Goal: Transaction & Acquisition: Purchase product/service

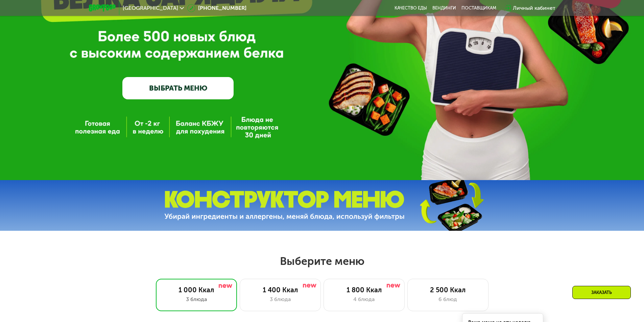
scroll to position [135, 0]
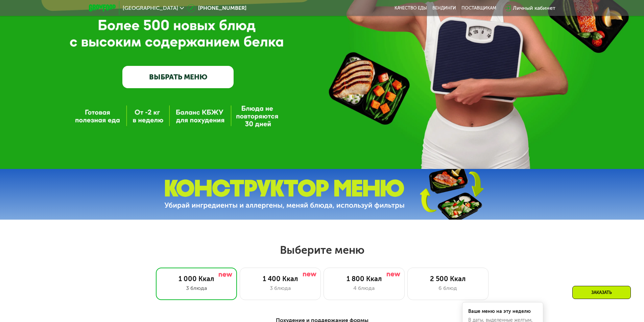
click at [202, 79] on link "ВЫБРАТЬ МЕНЮ" at bounding box center [177, 77] width 111 height 22
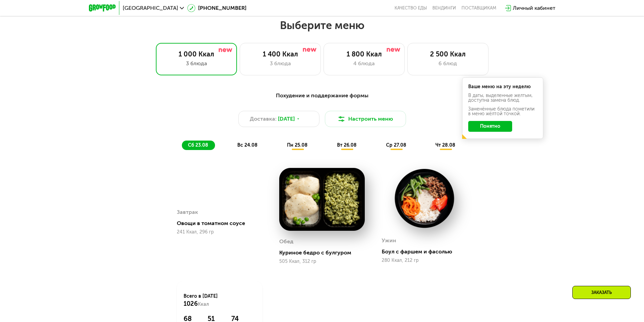
scroll to position [365, 0]
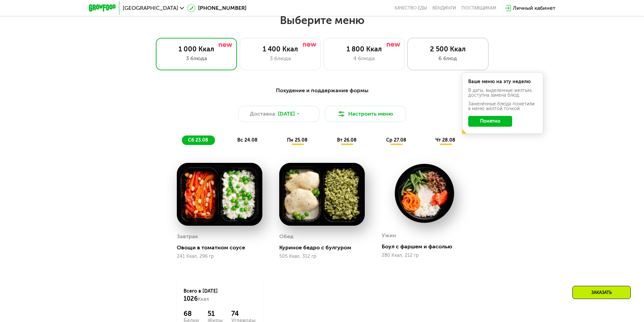
click at [444, 59] on div "6 блюд" at bounding box center [447, 58] width 67 height 8
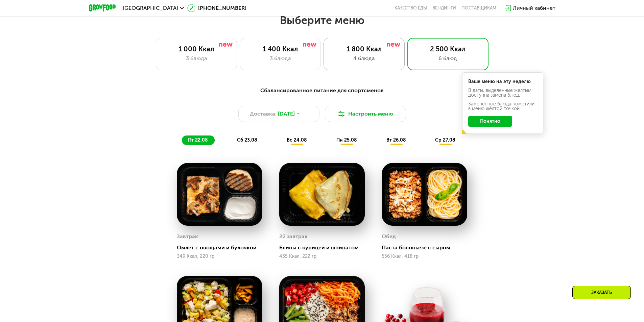
click at [372, 51] on div "1 800 Ккал" at bounding box center [364, 49] width 67 height 8
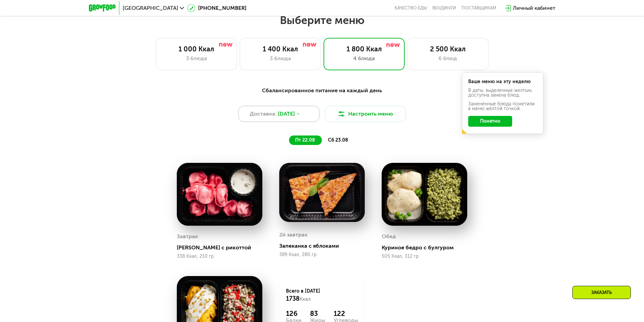
click at [300, 116] on icon at bounding box center [298, 114] width 4 height 4
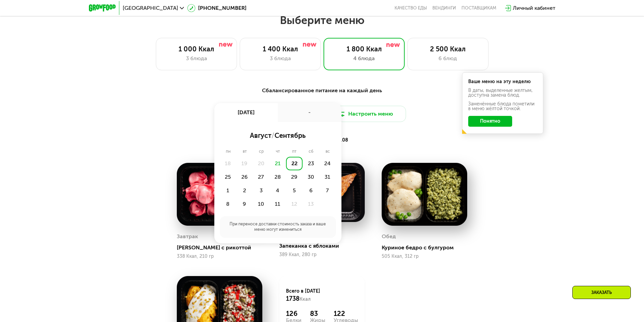
click at [301, 117] on div "-" at bounding box center [310, 112] width 64 height 19
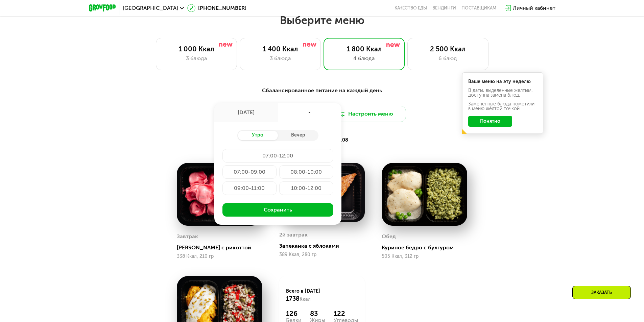
drag, startPoint x: 66, startPoint y: 155, endPoint x: 74, endPoint y: 159, distance: 9.4
click at [66, 155] on div "Сбалансированное питание на каждый день Доставка: [DATE] авг, пт - Утро Вечер 0…" at bounding box center [322, 247] width 644 height 341
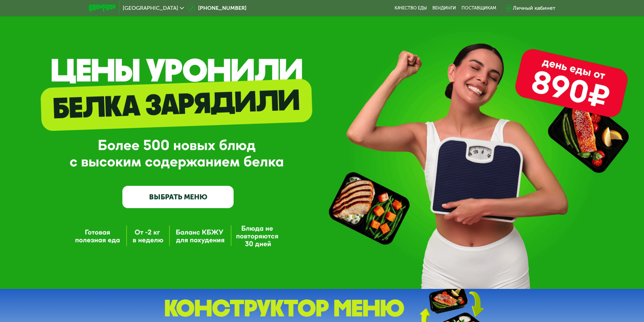
scroll to position [0, 0]
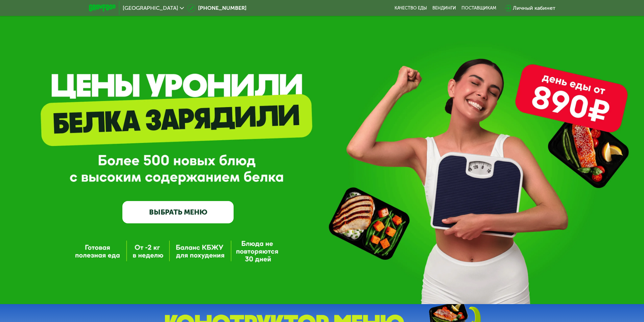
click at [168, 10] on div "[GEOGRAPHIC_DATA]" at bounding box center [153, 7] width 61 height 5
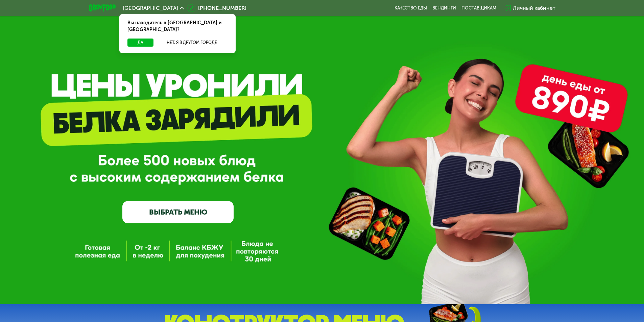
click at [168, 10] on div "[GEOGRAPHIC_DATA]" at bounding box center [153, 7] width 61 height 5
